Goal: Task Accomplishment & Management: Manage account settings

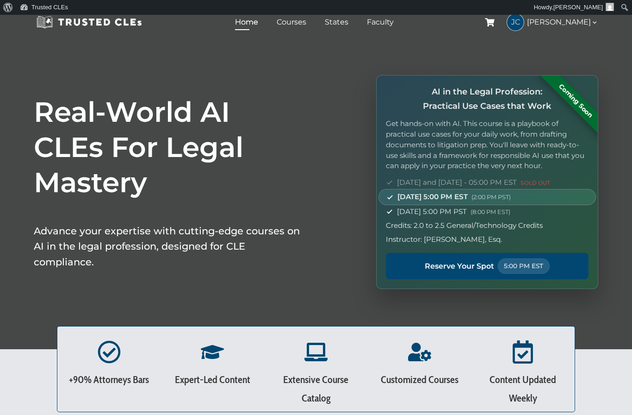
click at [261, 285] on div "Real-World AI CLEs For Legal Mastery Advance your expertise with cutting-edge c…" at bounding box center [168, 181] width 278 height 223
click at [320, 288] on div "Real-World AI CLEs For Legal Mastery Advance your expertise with cutting-edge c…" at bounding box center [316, 182] width 632 height 334
click at [136, 26] on img at bounding box center [89, 22] width 111 height 14
click at [303, 28] on link "Courses" at bounding box center [291, 21] width 34 height 13
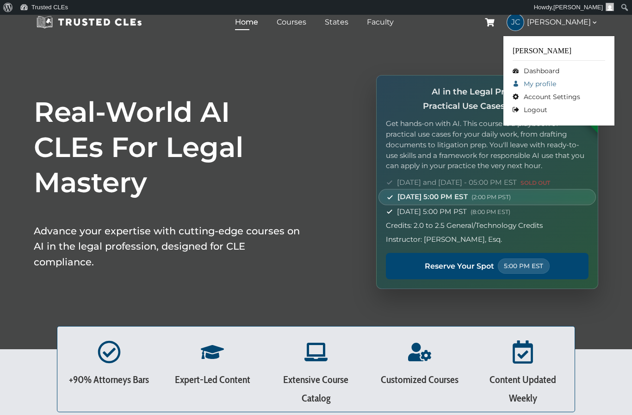
click at [539, 89] on link "My profile" at bounding box center [559, 83] width 93 height 13
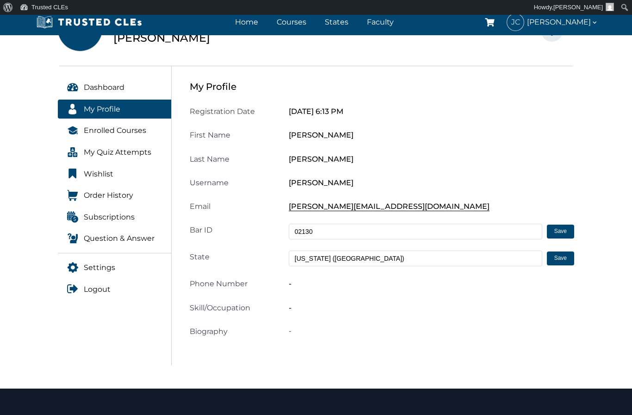
scroll to position [105, 0]
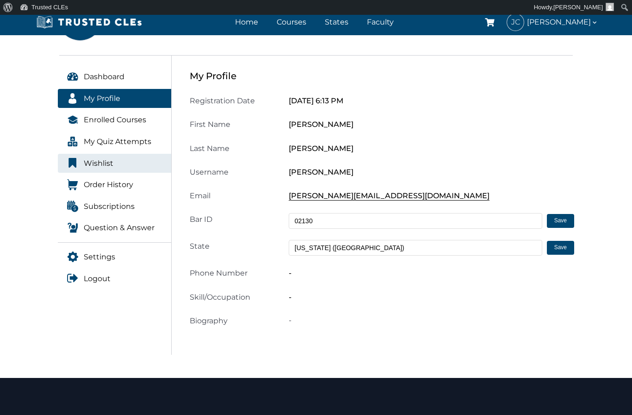
click at [137, 154] on link "Wishlist" at bounding box center [115, 163] width 114 height 19
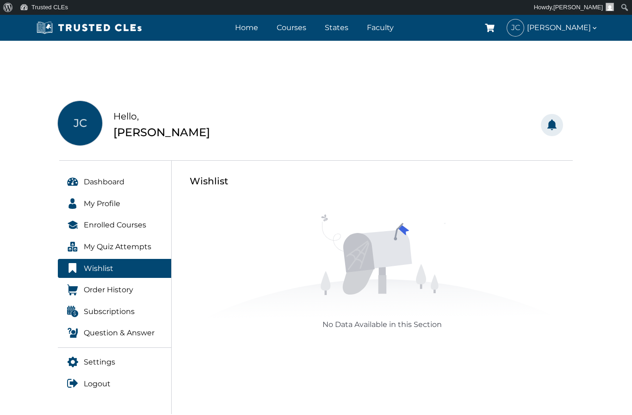
click at [130, 105] on div "JC Hello, Jess Casey" at bounding box center [184, 125] width 264 height 48
click at [137, 247] on span "My Quiz Attempts" at bounding box center [118, 247] width 68 height 12
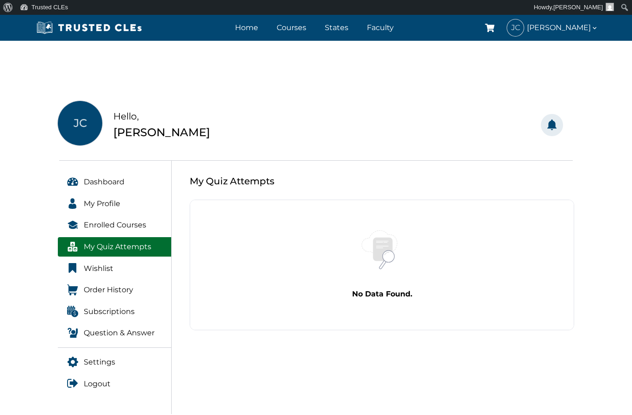
click at [127, 242] on span "My Quiz Attempts" at bounding box center [118, 247] width 68 height 12
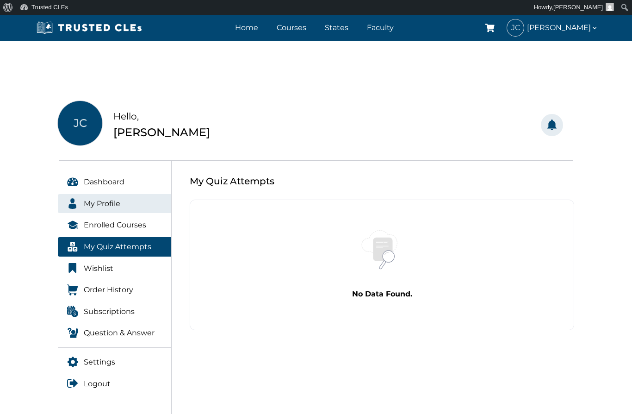
click at [108, 205] on span "My Profile" at bounding box center [102, 204] width 37 height 12
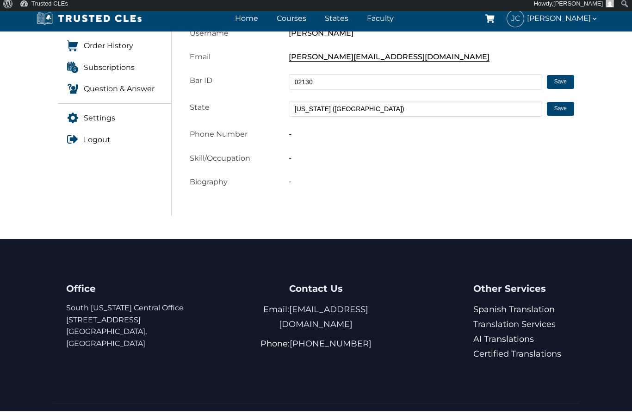
scroll to position [278, 0]
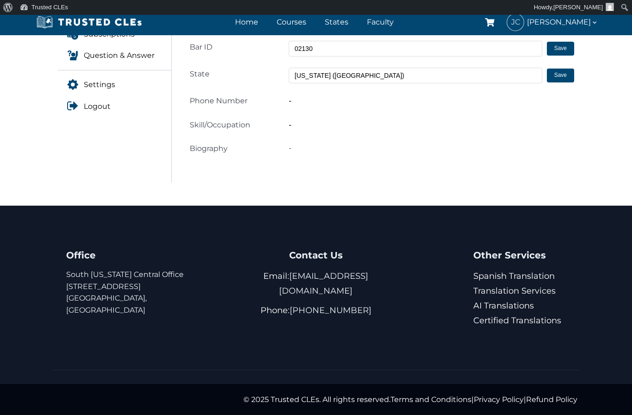
click at [313, 262] on h4 "Contact Us" at bounding box center [316, 255] width 151 height 16
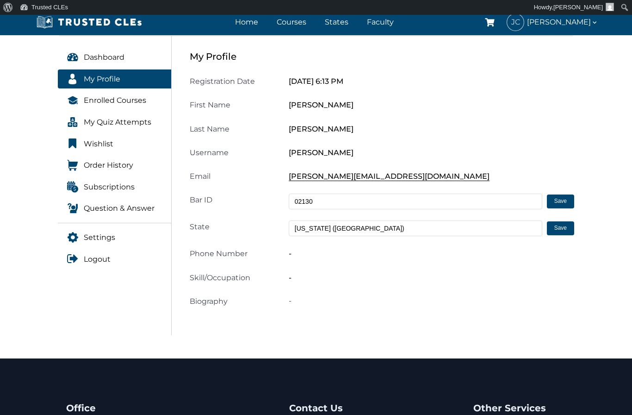
scroll to position [0, 0]
